Goal: Task Accomplishment & Management: Use online tool/utility

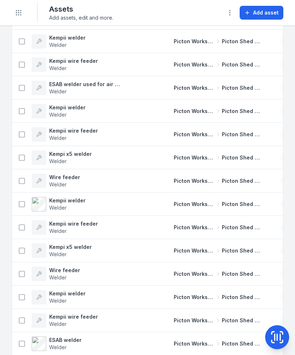
scroll to position [1930, 0]
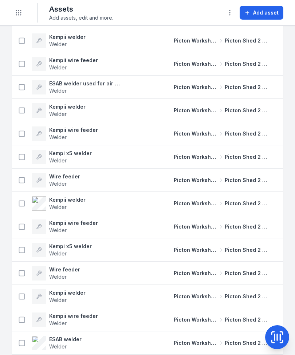
click at [281, 339] on icon at bounding box center [276, 337] width 15 height 15
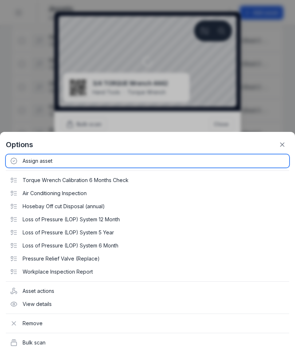
click at [37, 160] on div "Assign asset" at bounding box center [147, 161] width 283 height 13
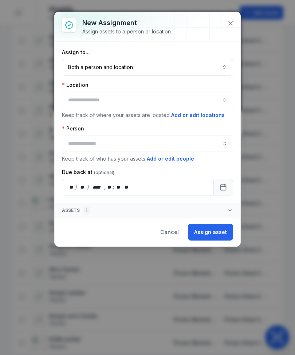
click at [71, 59] on button "Both a person and location ****" at bounding box center [147, 67] width 171 height 17
click at [70, 58] on div "Assign to... Both a person and location ****" at bounding box center [147, 62] width 171 height 27
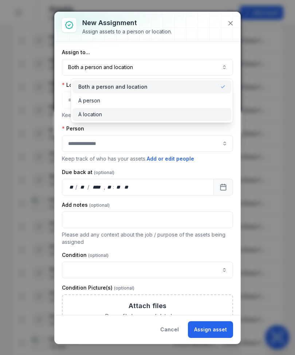
click at [88, 115] on span "A location" at bounding box center [90, 114] width 24 height 7
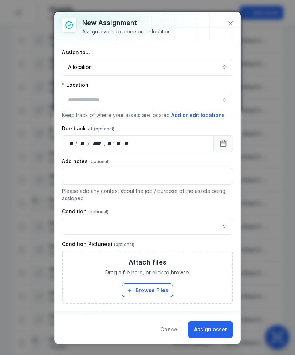
click at [184, 103] on div at bounding box center [147, 100] width 171 height 17
click at [179, 96] on div at bounding box center [147, 100] width 171 height 17
click at [171, 102] on div at bounding box center [147, 100] width 171 height 17
click at [169, 99] on div at bounding box center [147, 100] width 171 height 17
click at [110, 96] on div at bounding box center [147, 100] width 171 height 17
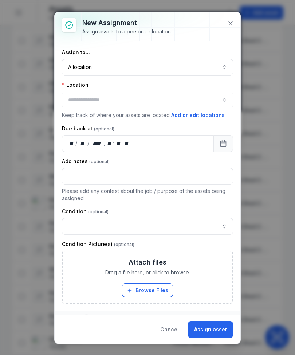
click at [112, 95] on div at bounding box center [147, 100] width 171 height 17
click at [190, 94] on div at bounding box center [147, 100] width 171 height 17
click at [177, 118] on button "Add or edit locations" at bounding box center [198, 115] width 54 height 8
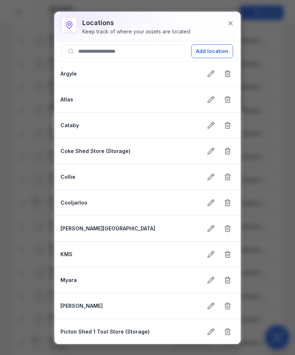
click at [233, 24] on icon at bounding box center [230, 23] width 7 height 7
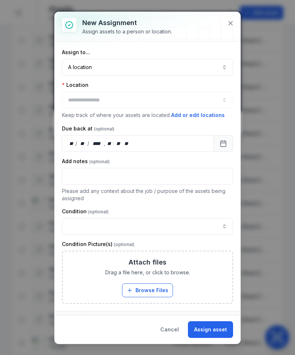
click at [171, 98] on div at bounding box center [147, 100] width 171 height 17
click at [219, 100] on div at bounding box center [147, 100] width 171 height 17
click at [221, 101] on div at bounding box center [147, 100] width 171 height 17
click at [116, 96] on div at bounding box center [147, 100] width 171 height 17
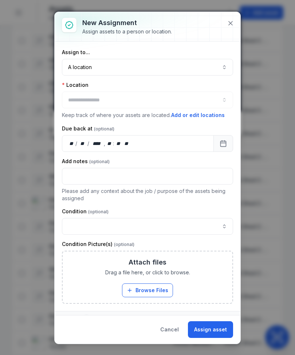
click at [116, 96] on div at bounding box center [147, 100] width 171 height 17
